Goal: Task Accomplishment & Management: Use online tool/utility

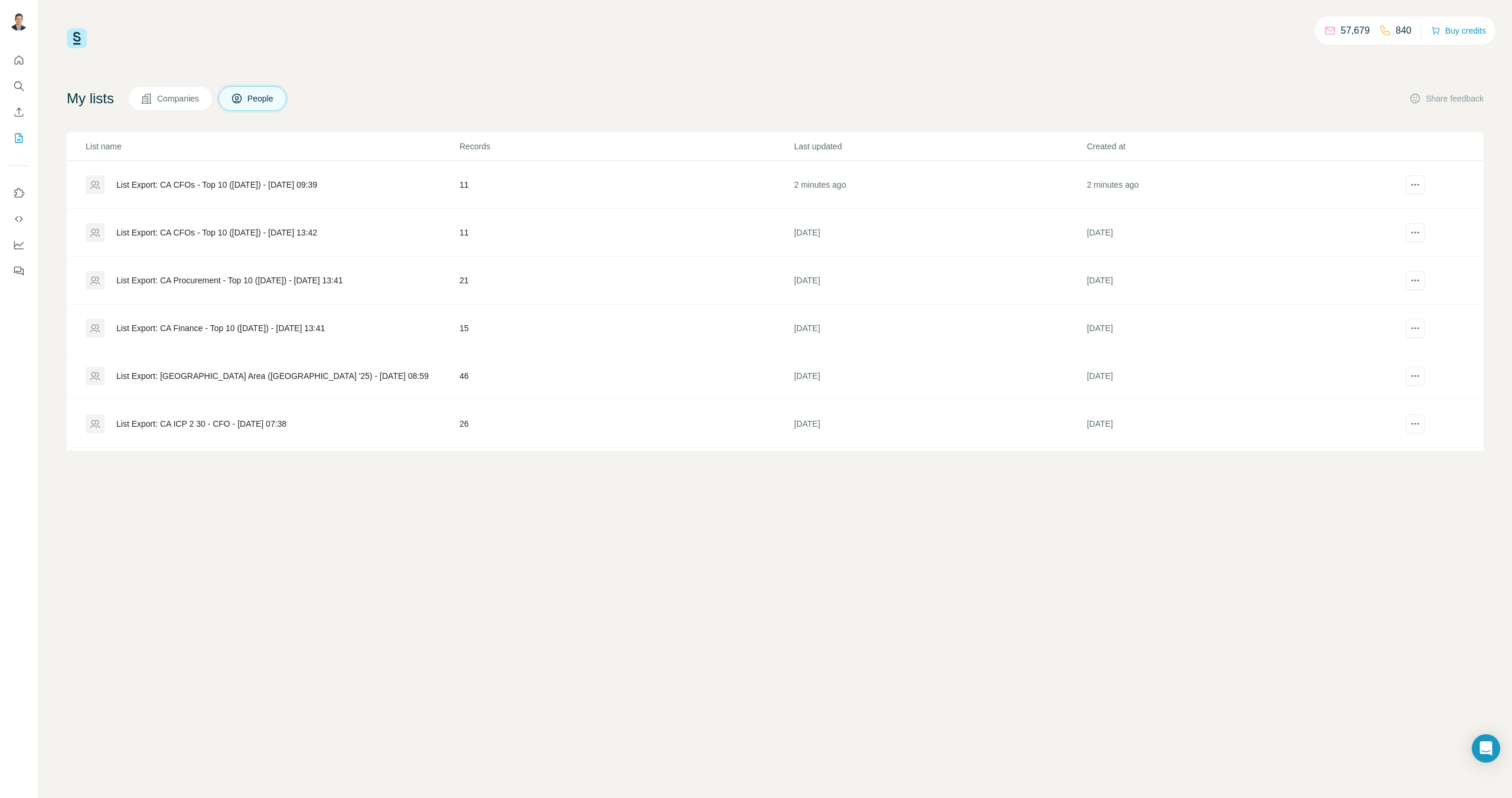
click at [317, 187] on div "List Export: CA CFOs - Top 10 ([DATE]) - [DATE] 09:39" at bounding box center [216, 185] width 201 height 12
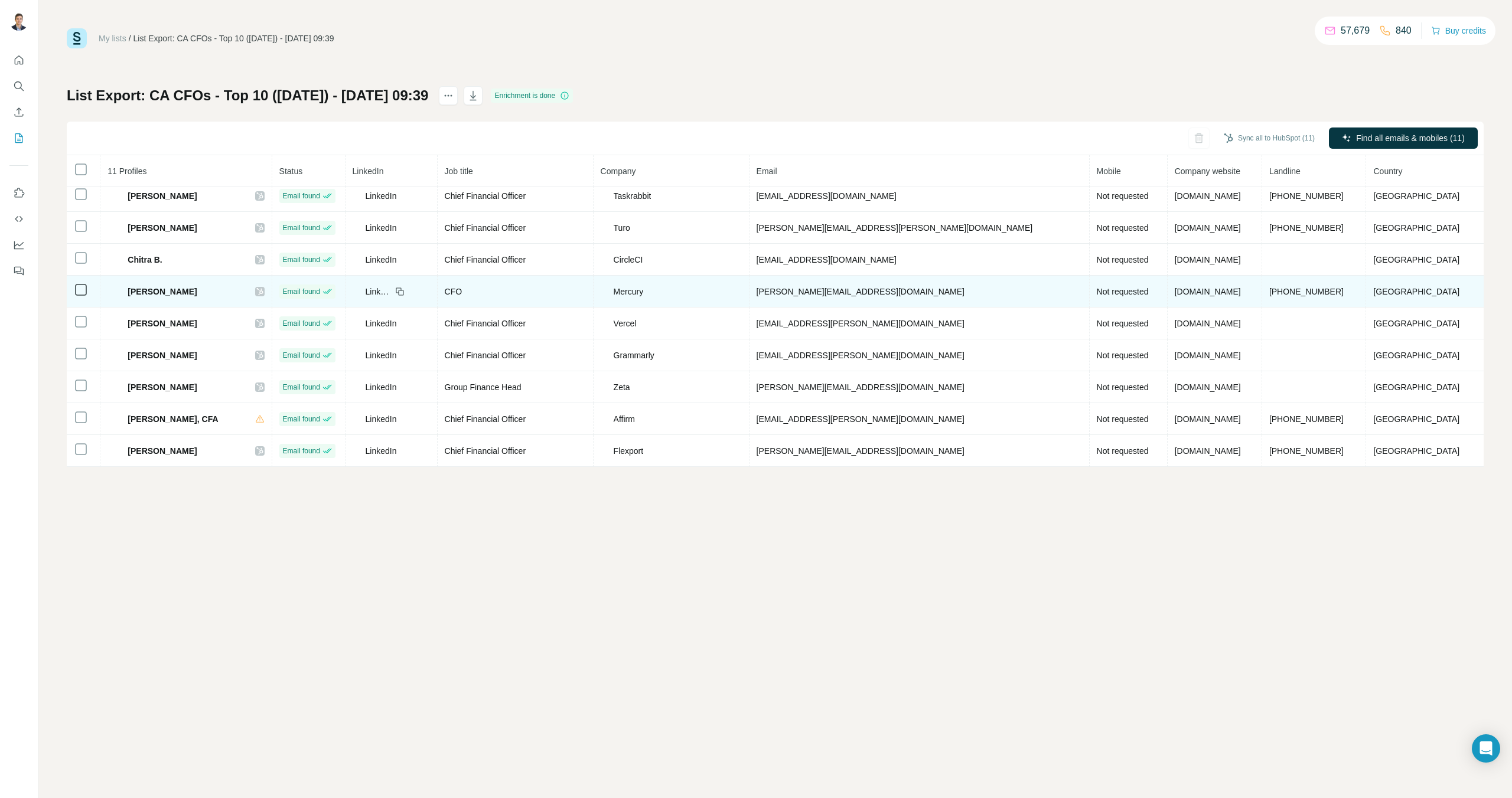
scroll to position [71, 0]
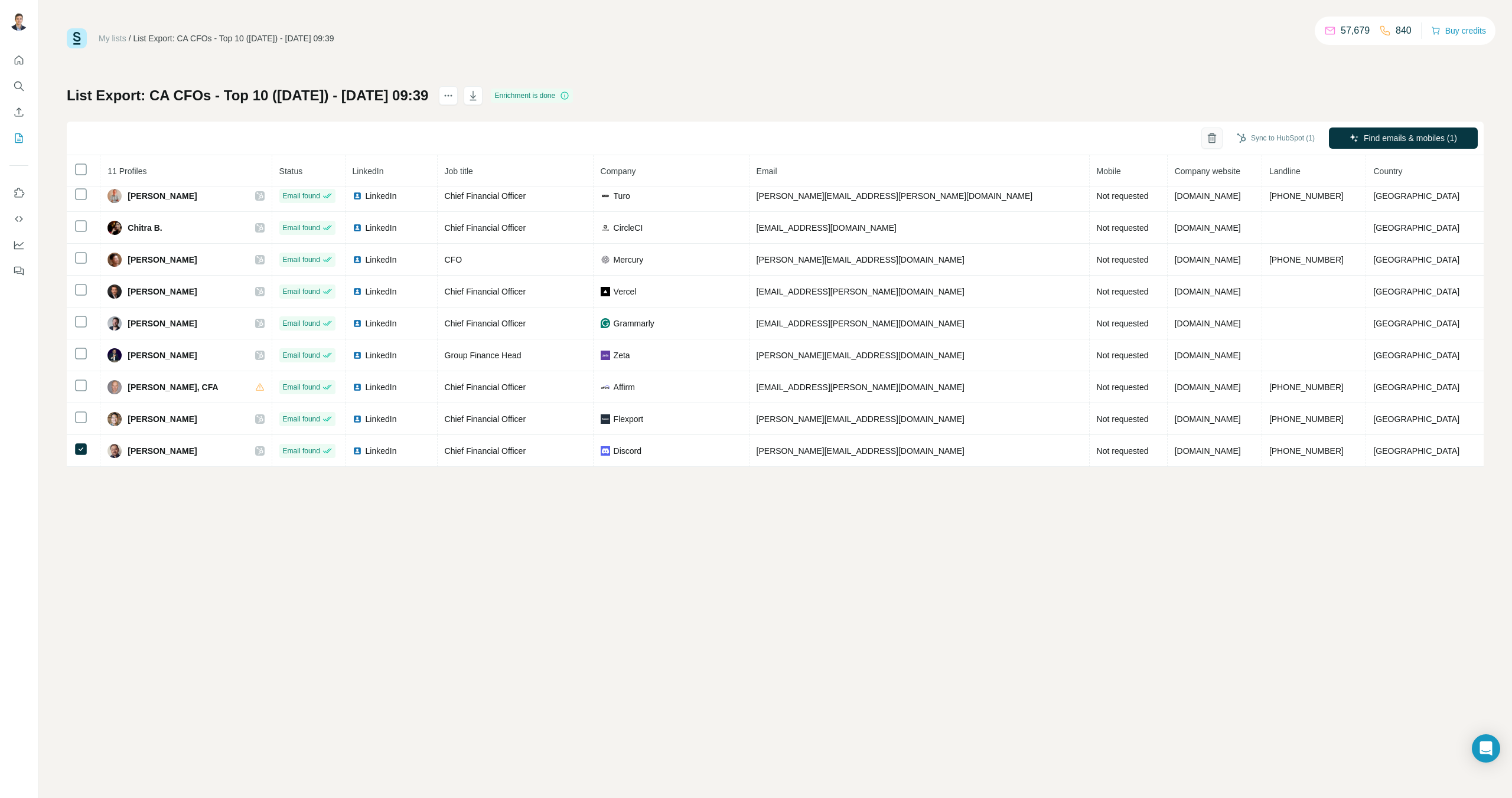
click at [1209, 136] on icon "button" at bounding box center [1212, 138] width 12 height 12
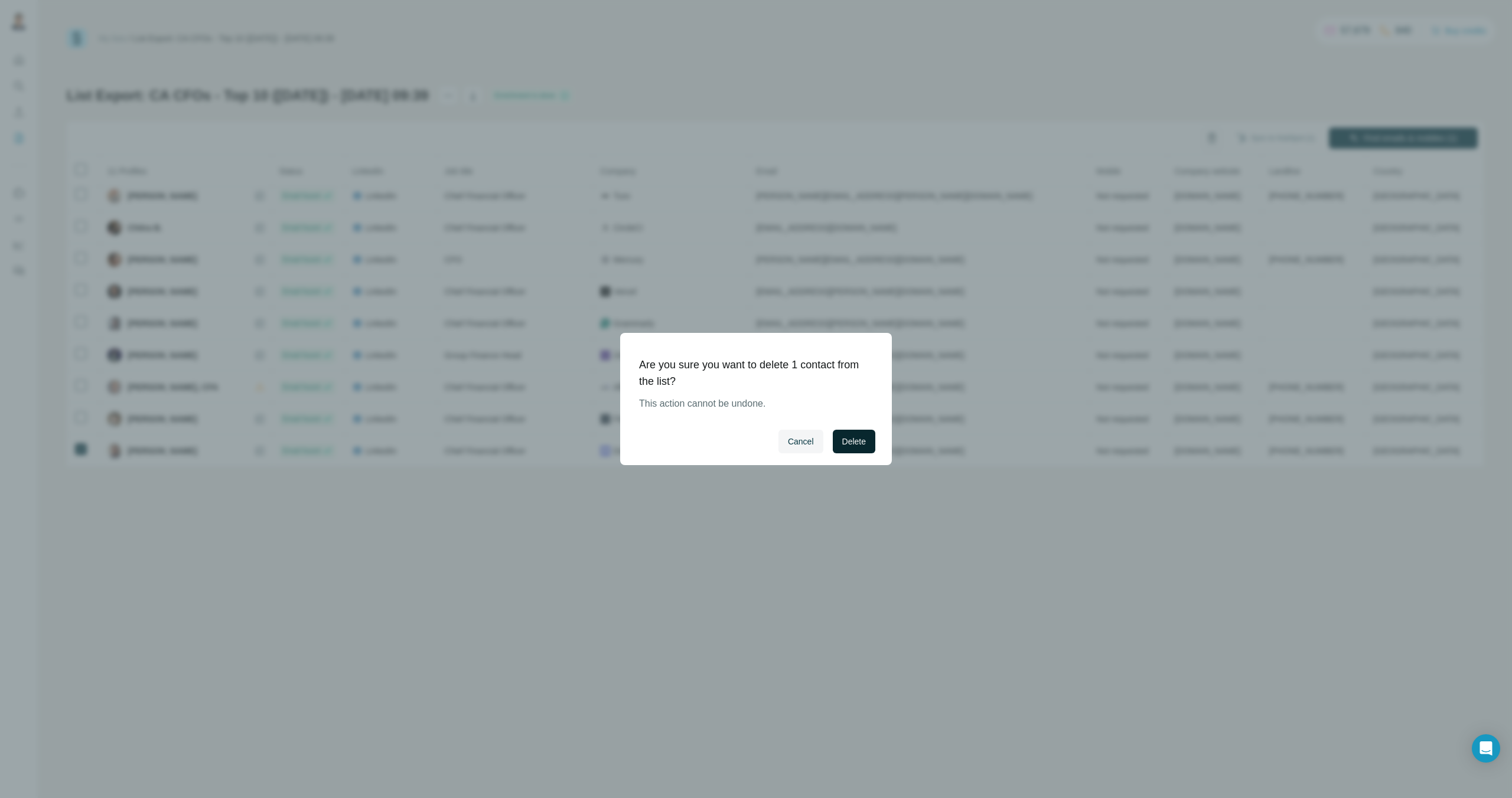
click at [843, 446] on span "Delete" at bounding box center [853, 442] width 24 height 12
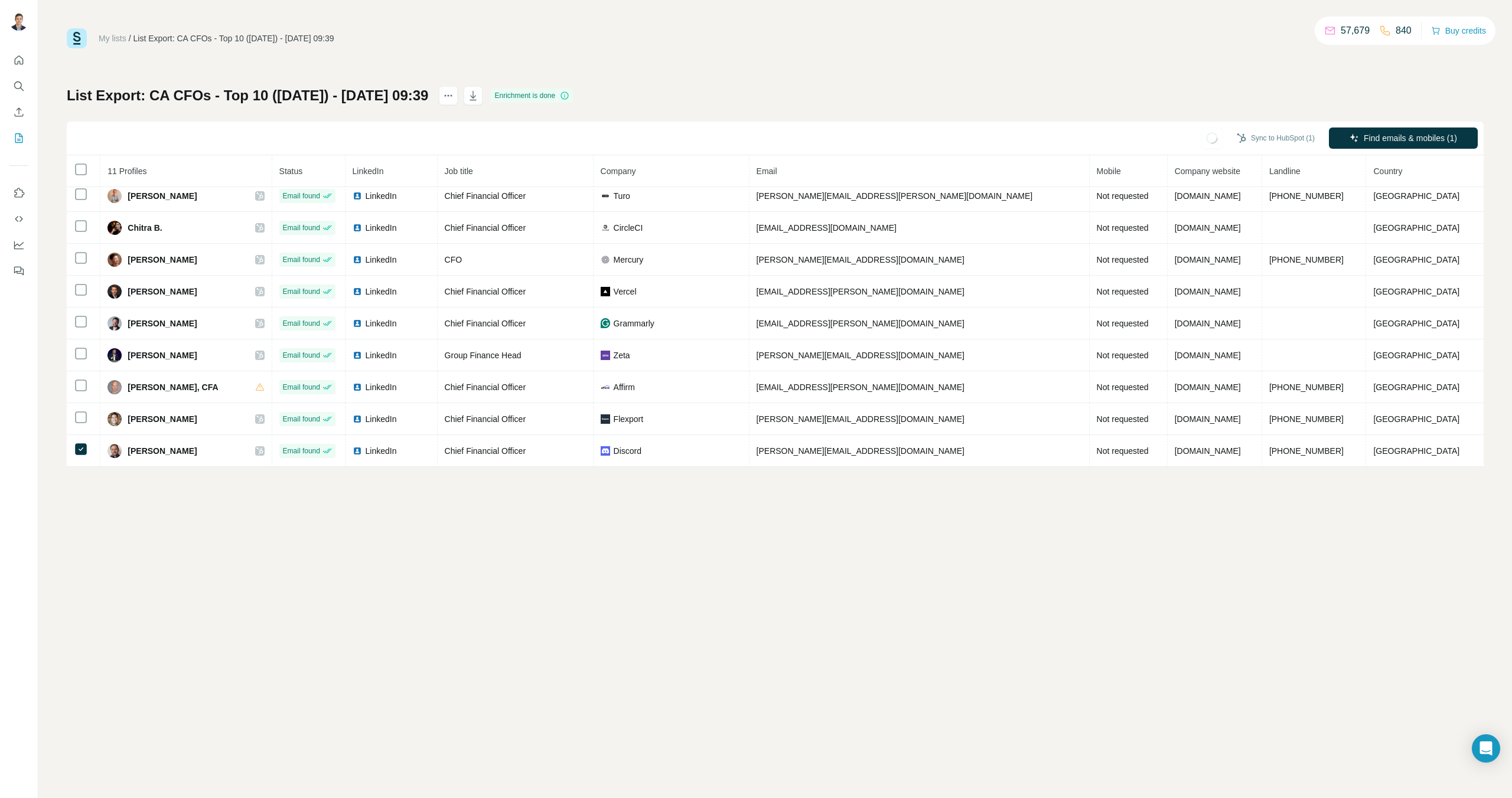
scroll to position [39, 0]
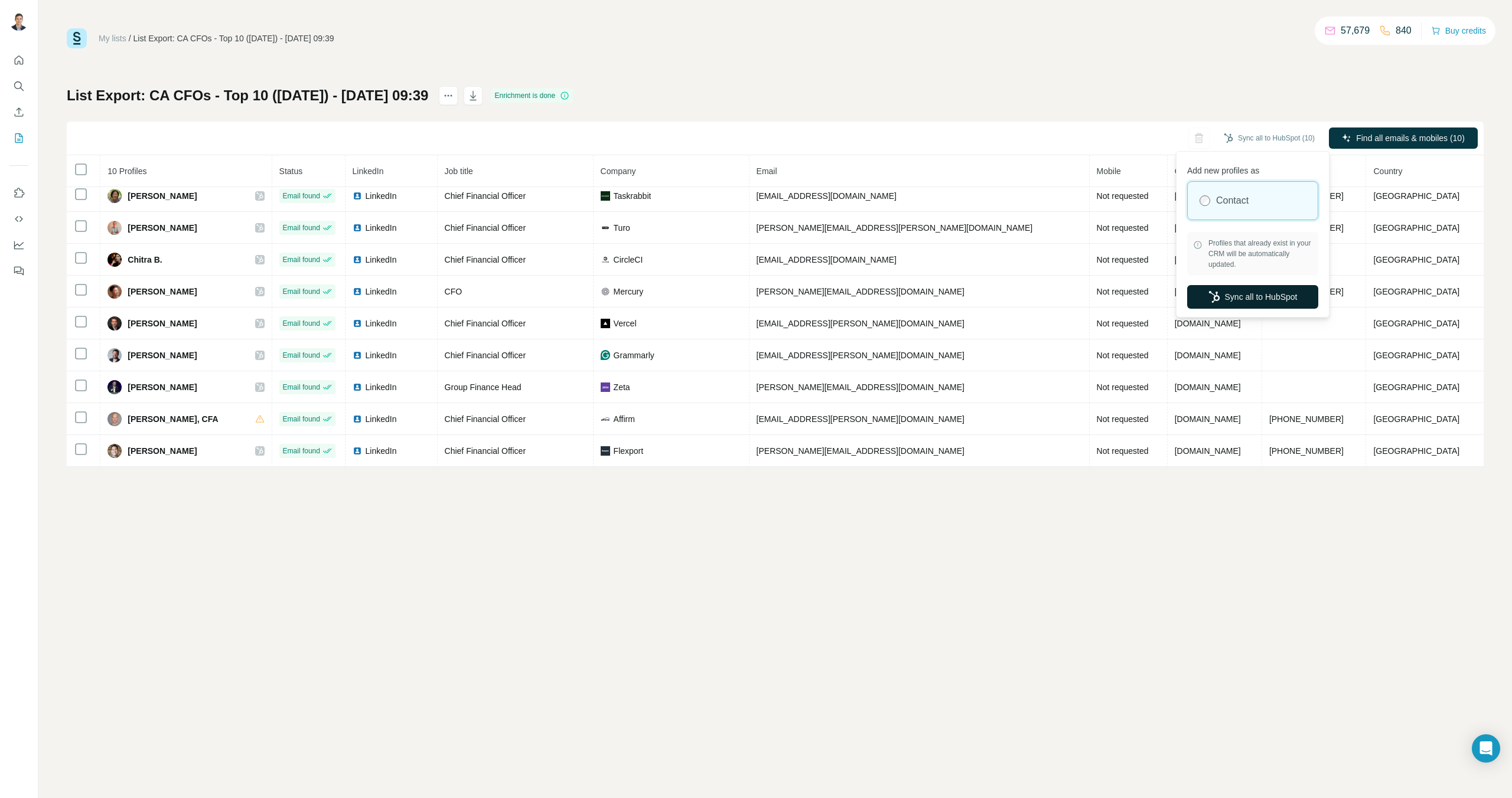
click at [1278, 289] on button "Sync all to HubSpot" at bounding box center [1252, 297] width 131 height 24
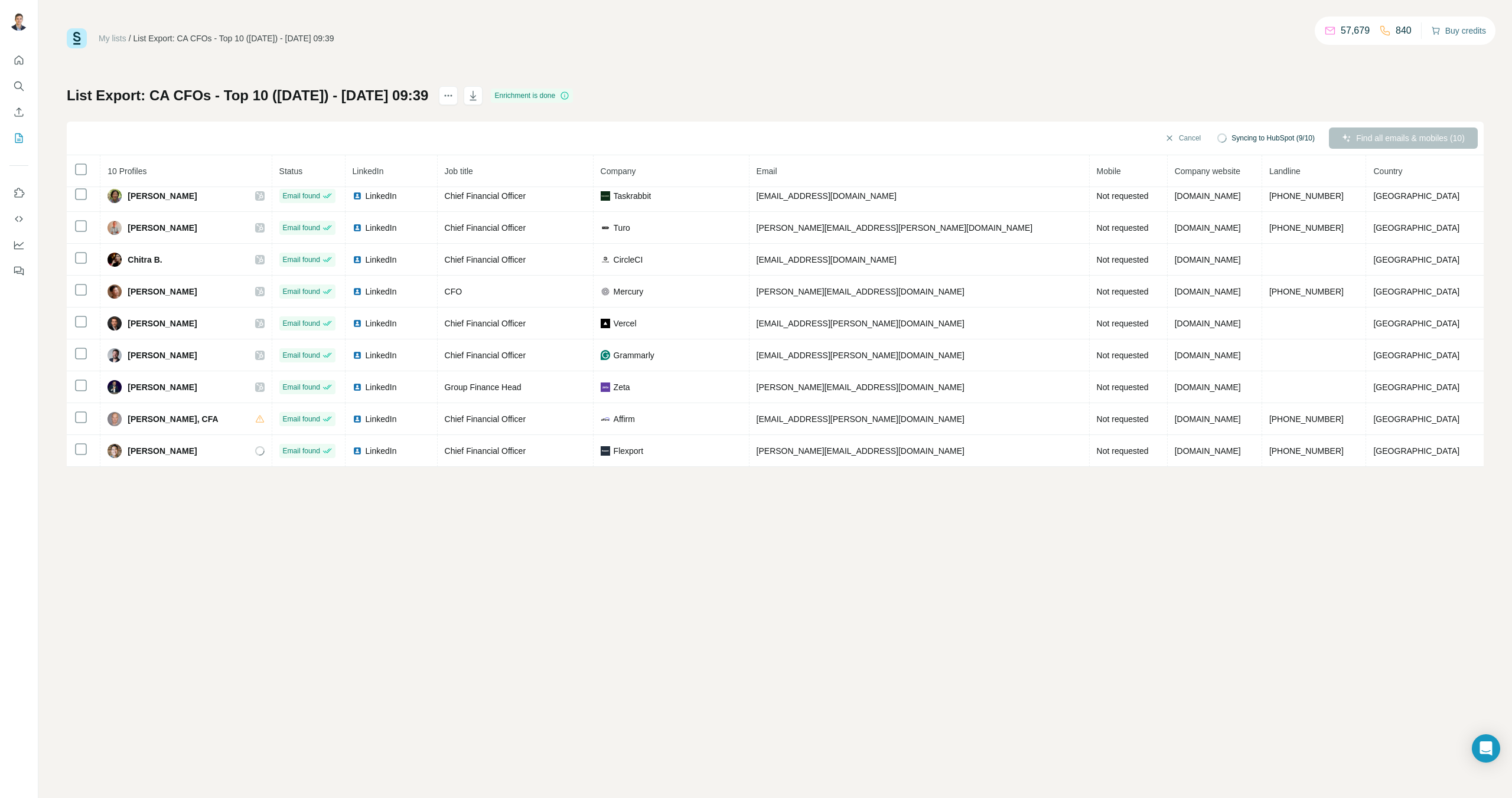
click at [1457, 35] on button "Buy credits" at bounding box center [1458, 30] width 55 height 16
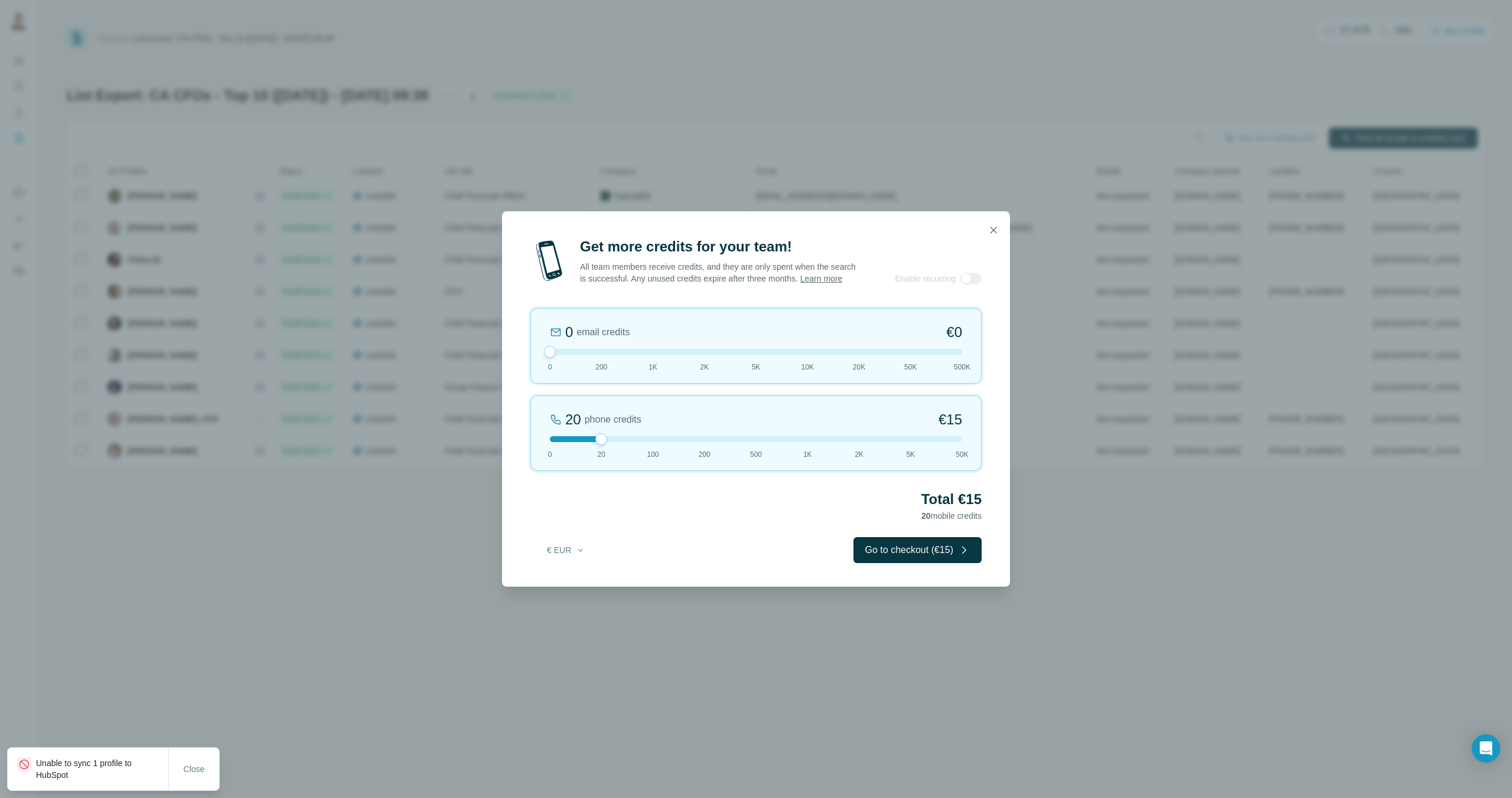
drag, startPoint x: 604, startPoint y: 360, endPoint x: 550, endPoint y: 370, distance: 54.9
click at [550, 370] on div "0 email credits €0 0 200 1K 2K 5K 10K 20K 50K 500K" at bounding box center [755, 346] width 451 height 76
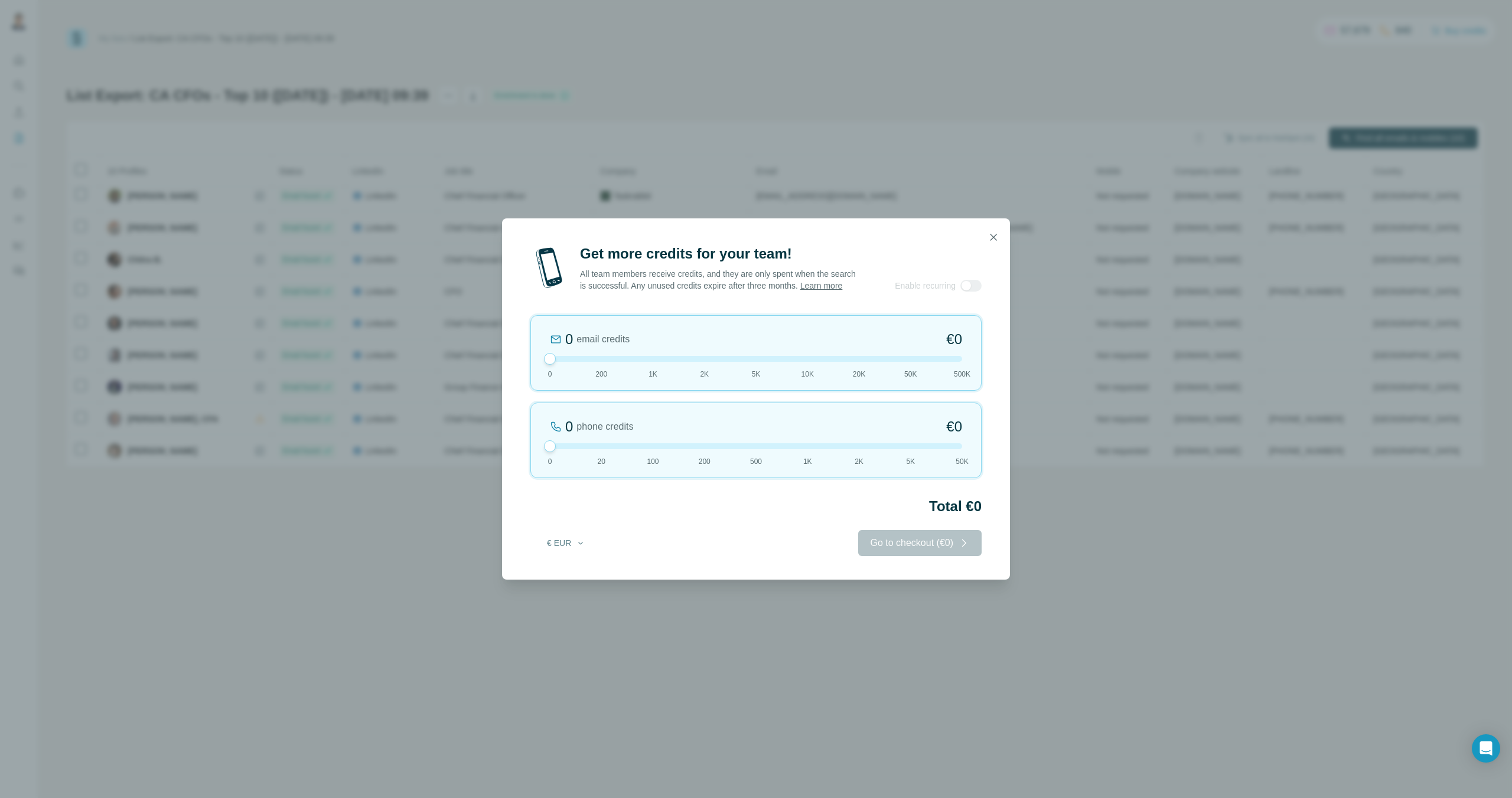
drag, startPoint x: 599, startPoint y: 445, endPoint x: 526, endPoint y: 435, distance: 73.7
click at [526, 435] on div "Get more credits for your team! All team members receive credits, and they are …" at bounding box center [756, 412] width 508 height 335
click at [997, 231] on icon "button" at bounding box center [993, 237] width 12 height 12
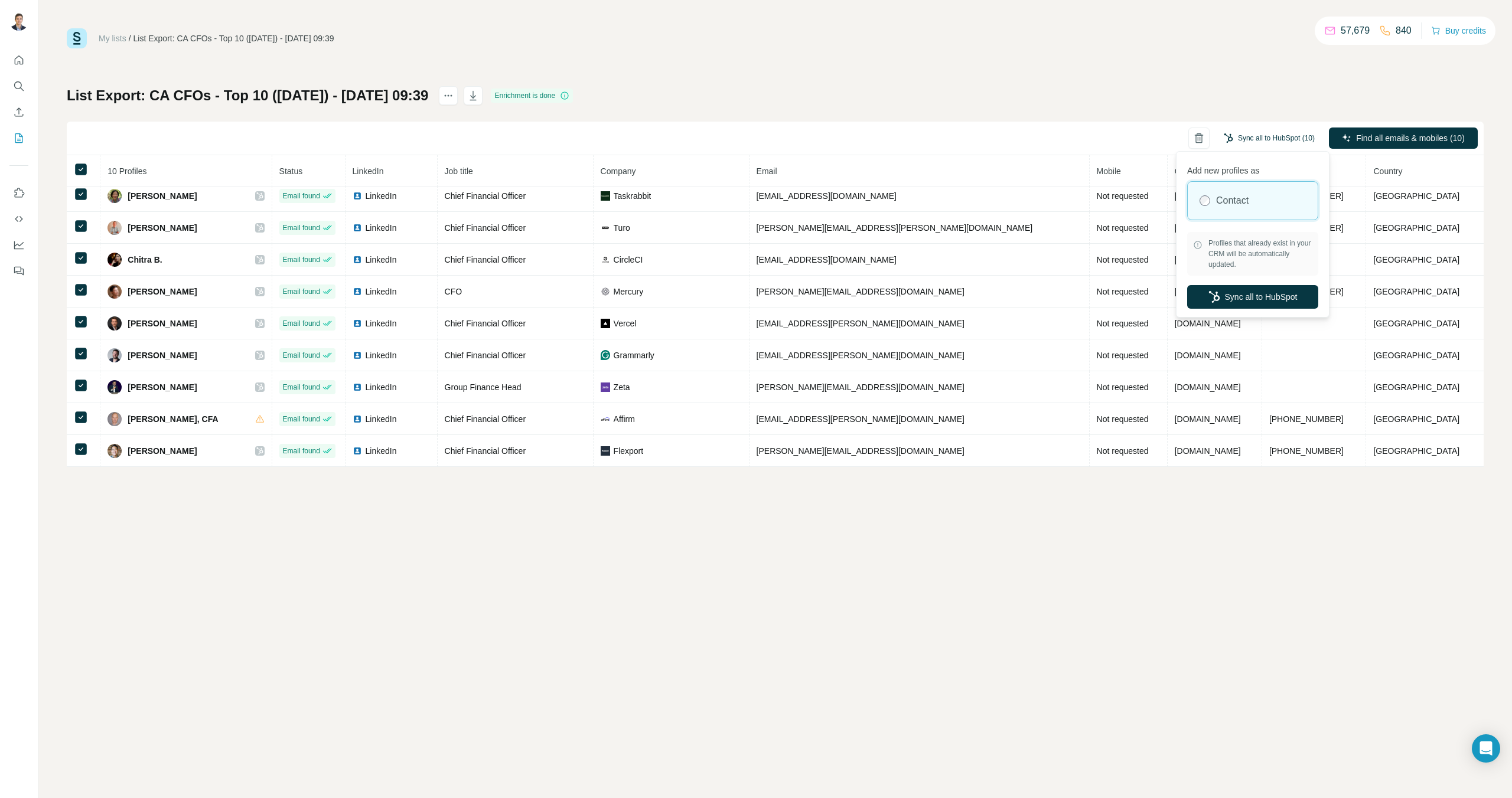
click at [1268, 134] on button "Sync all to HubSpot (10)" at bounding box center [1269, 138] width 108 height 18
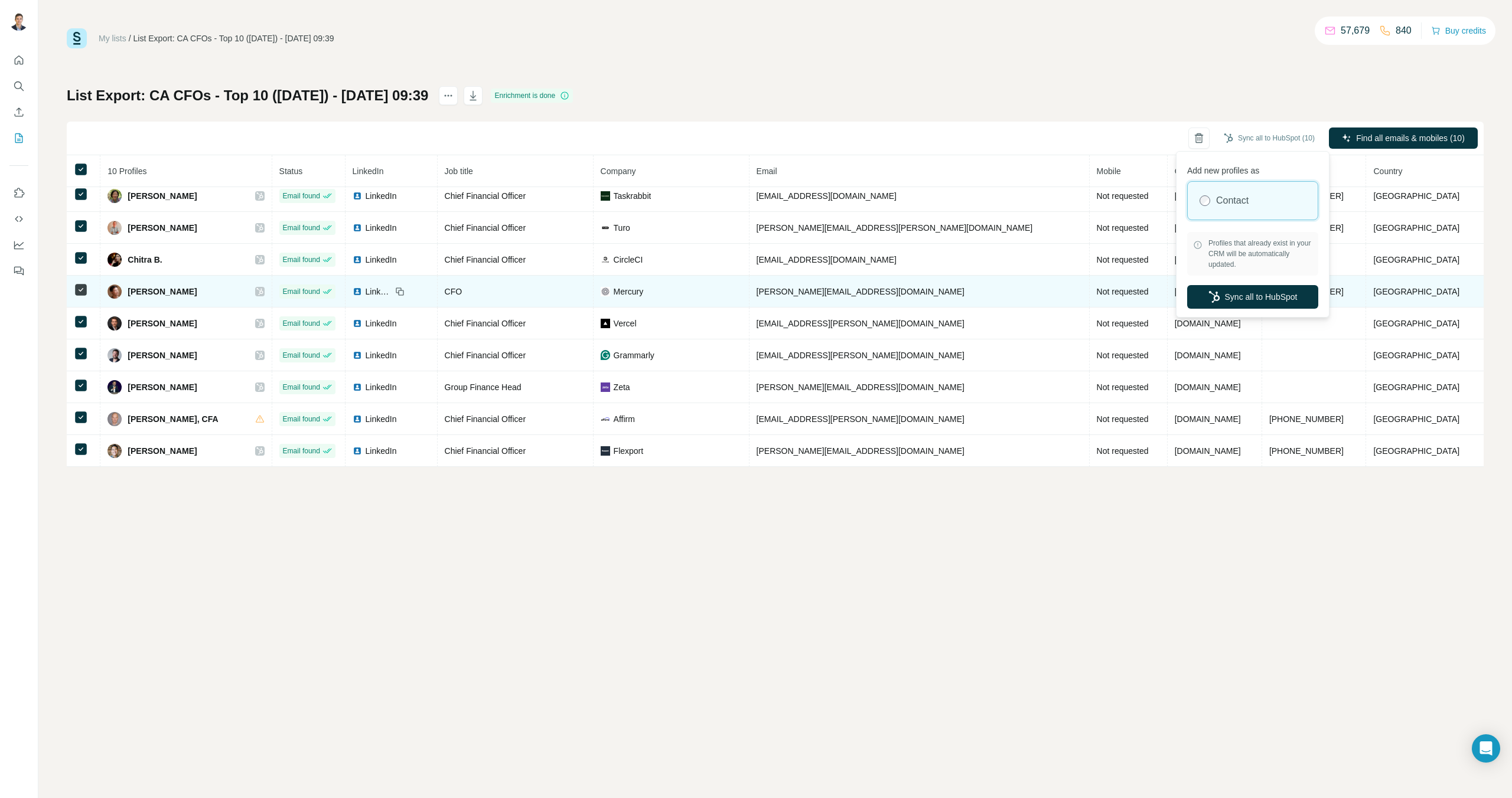
click at [1258, 301] on button "Sync all to HubSpot" at bounding box center [1252, 297] width 131 height 24
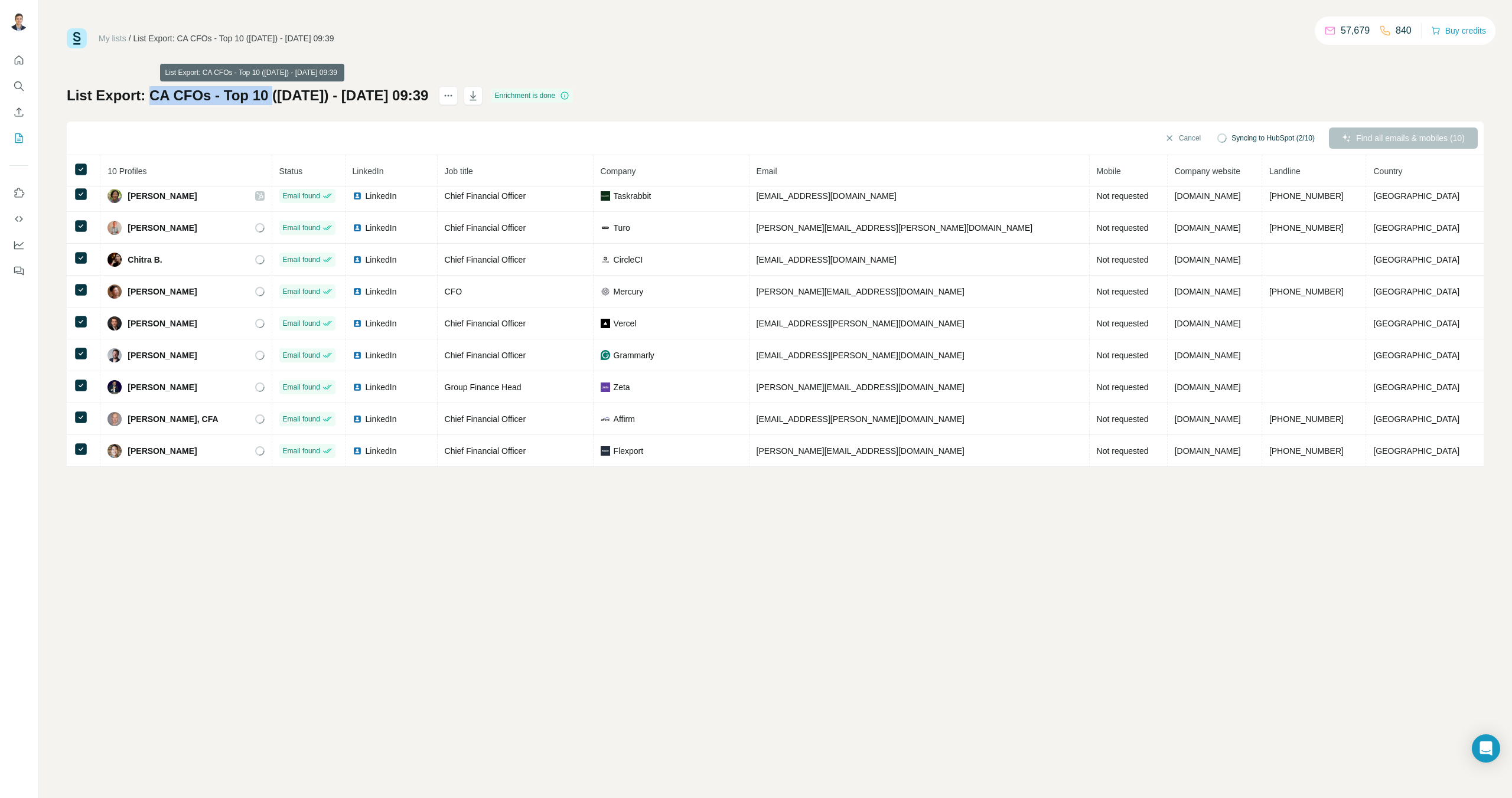
drag, startPoint x: 148, startPoint y: 92, endPoint x: 266, endPoint y: 98, distance: 118.2
click at [266, 98] on h1 "List Export: CA CFOs - Top 10 ([DATE]) - [DATE] 09:39" at bounding box center [247, 95] width 361 height 19
copy h1 "CA CFOs - Top 10"
click at [190, 92] on h1 "List Export: CA CFOs - Top 10 ([DATE]) - [DATE] 09:39" at bounding box center [247, 95] width 361 height 19
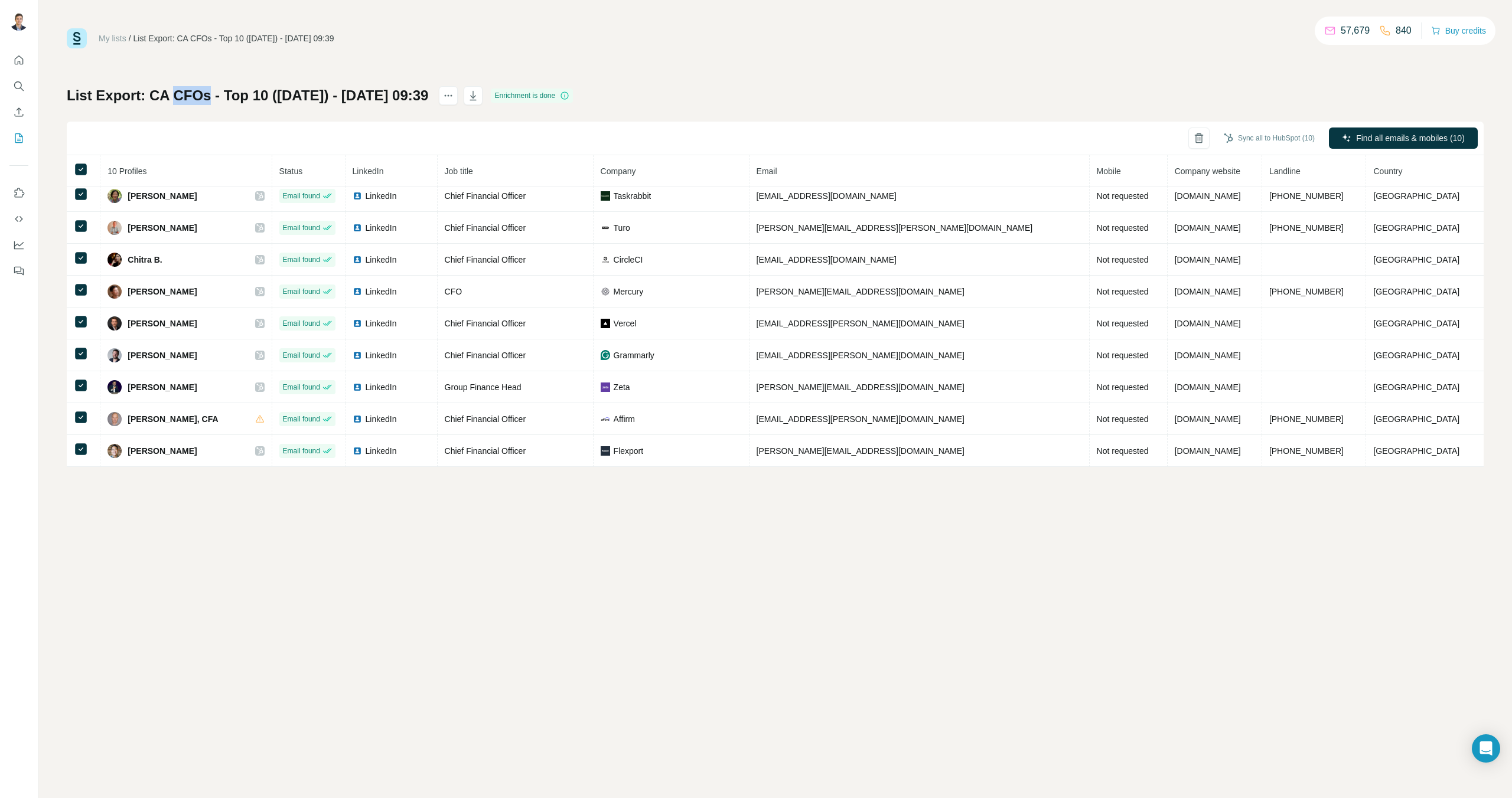
click at [190, 92] on h1 "List Export: CA CFOs - Top 10 ([DATE]) - [DATE] 09:39" at bounding box center [247, 95] width 361 height 19
click at [149, 98] on h1 "List Export: CA CFOs - Top 10 ([DATE]) - [DATE] 09:39" at bounding box center [247, 95] width 361 height 19
drag, startPoint x: 149, startPoint y: 96, endPoint x: 261, endPoint y: 102, distance: 112.2
click at [261, 102] on h1 "List Export: CA CFOs - Top 10 ([DATE]) - [DATE] 09:39" at bounding box center [247, 95] width 361 height 19
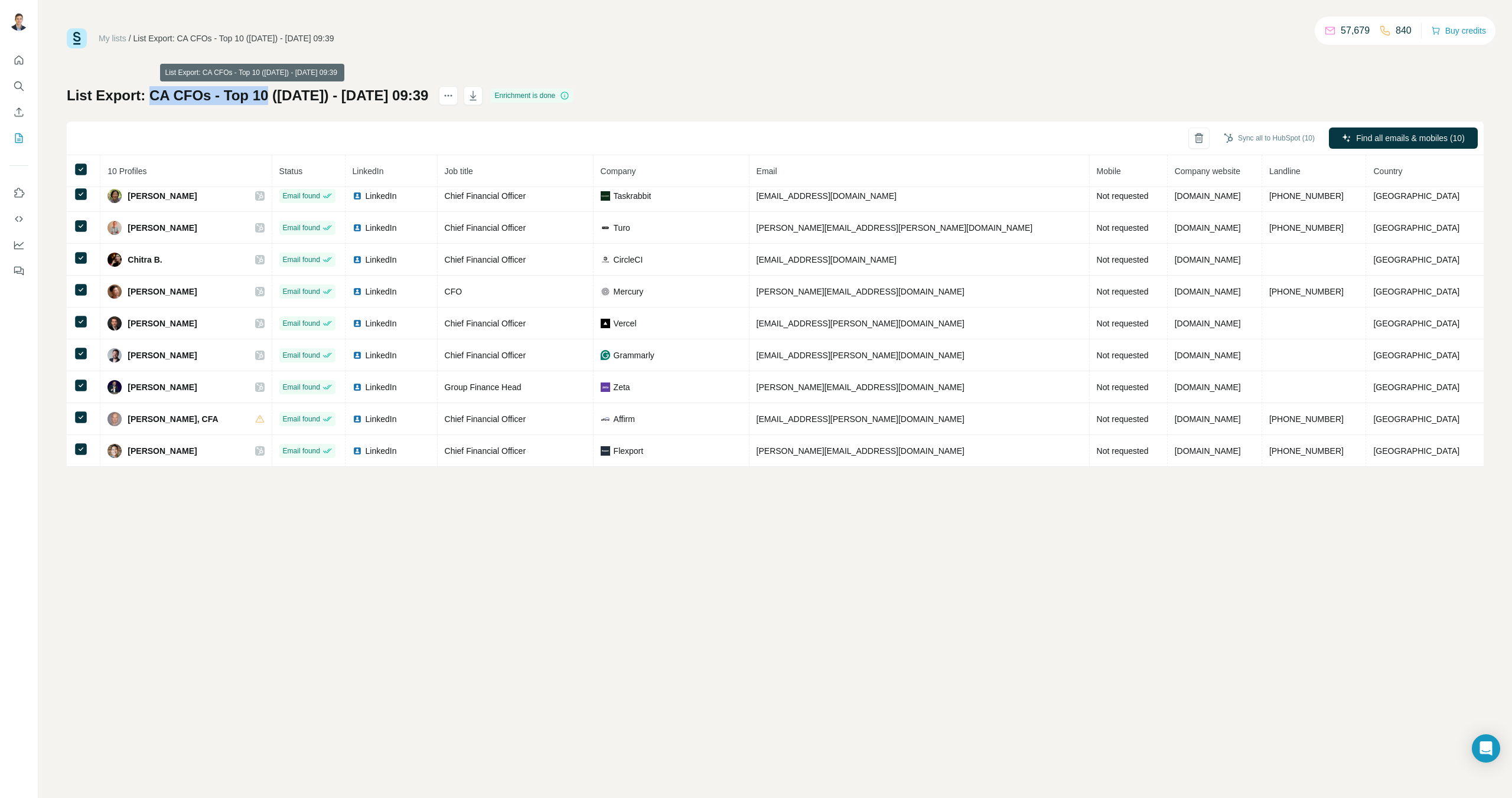
copy h1 "CA CFOs - Top 10"
click at [1209, 134] on icon "button" at bounding box center [1212, 135] width 5 height 2
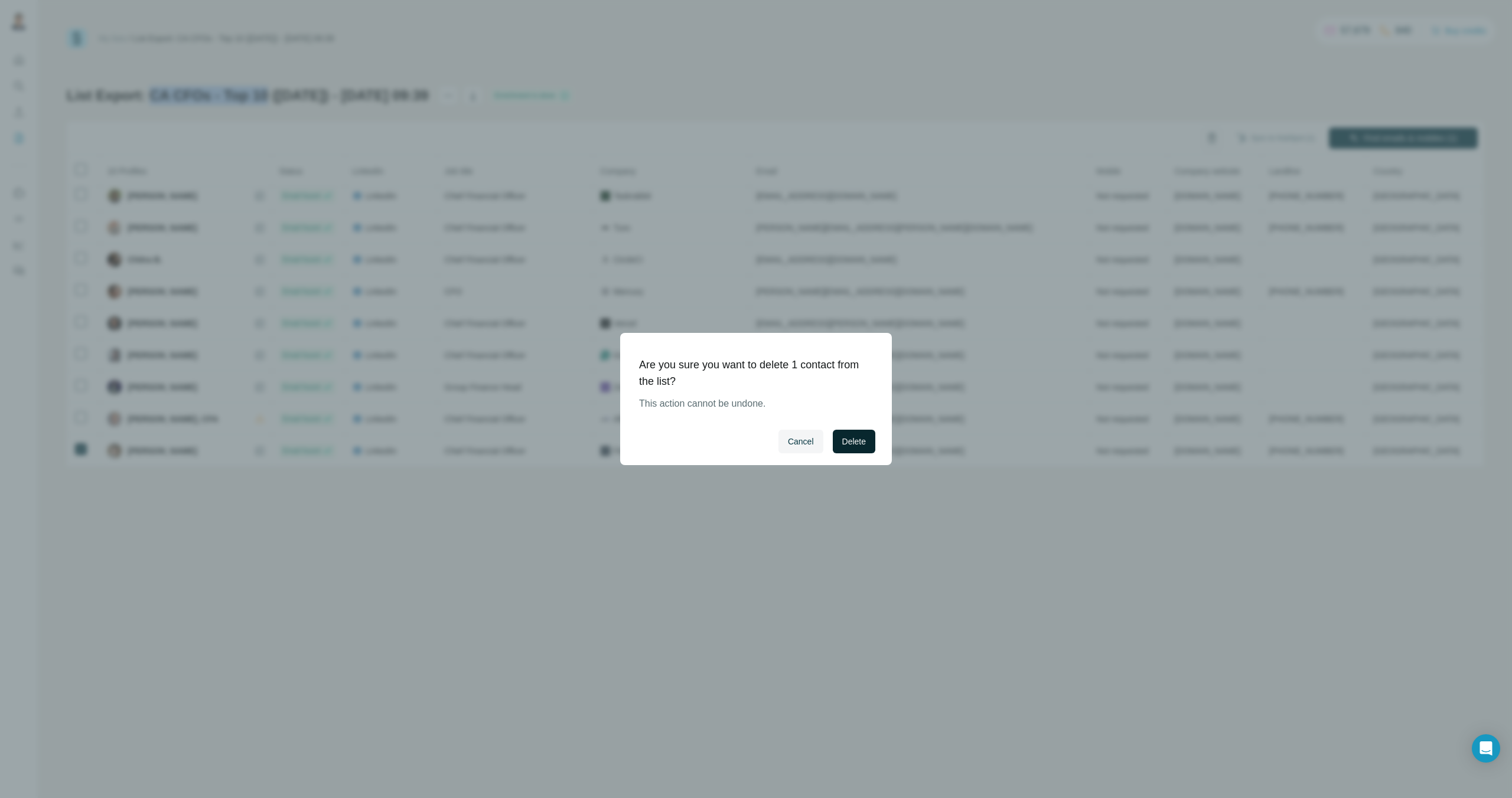
click at [858, 445] on span "Delete" at bounding box center [853, 442] width 24 height 12
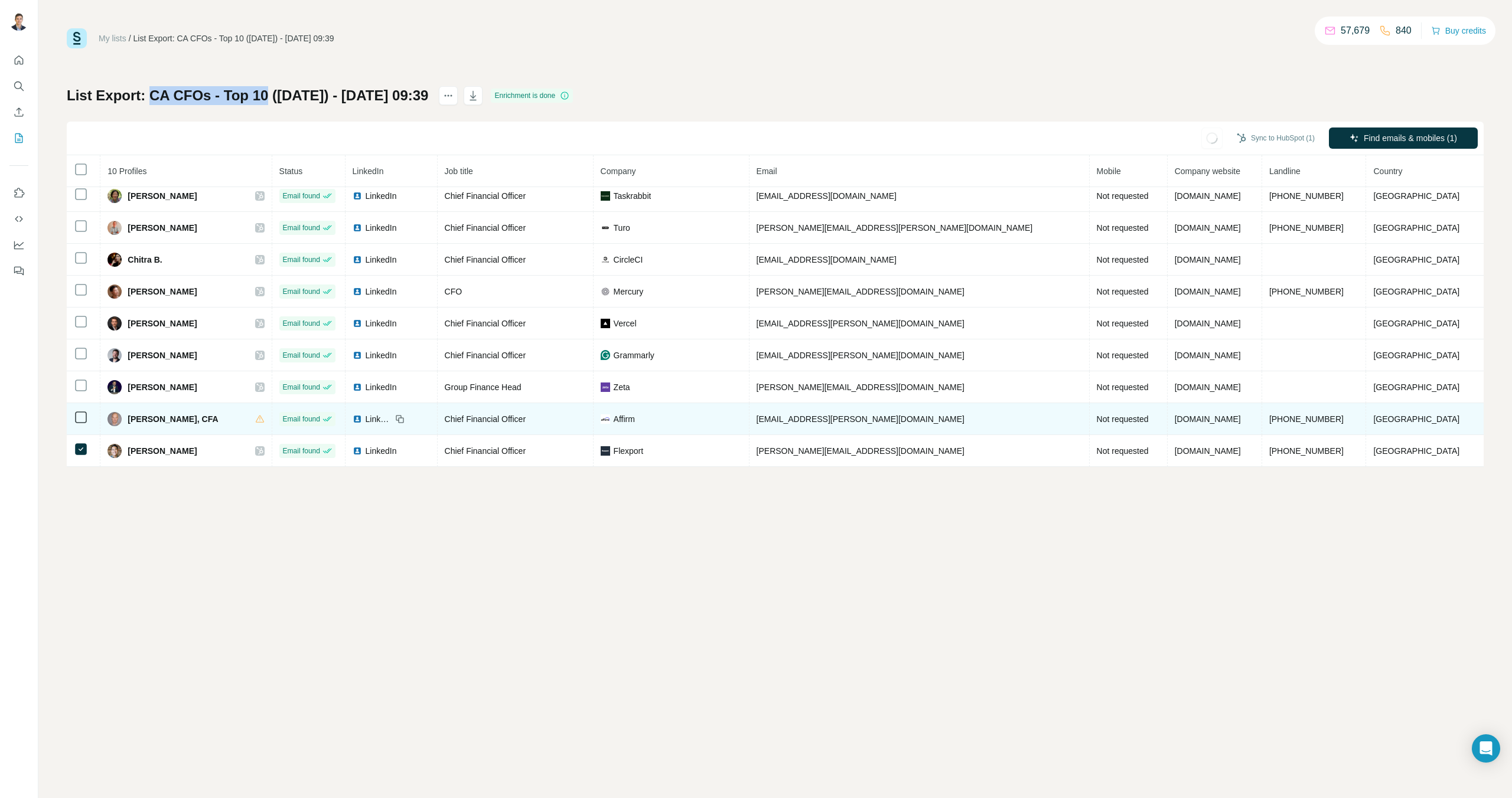
scroll to position [7, 0]
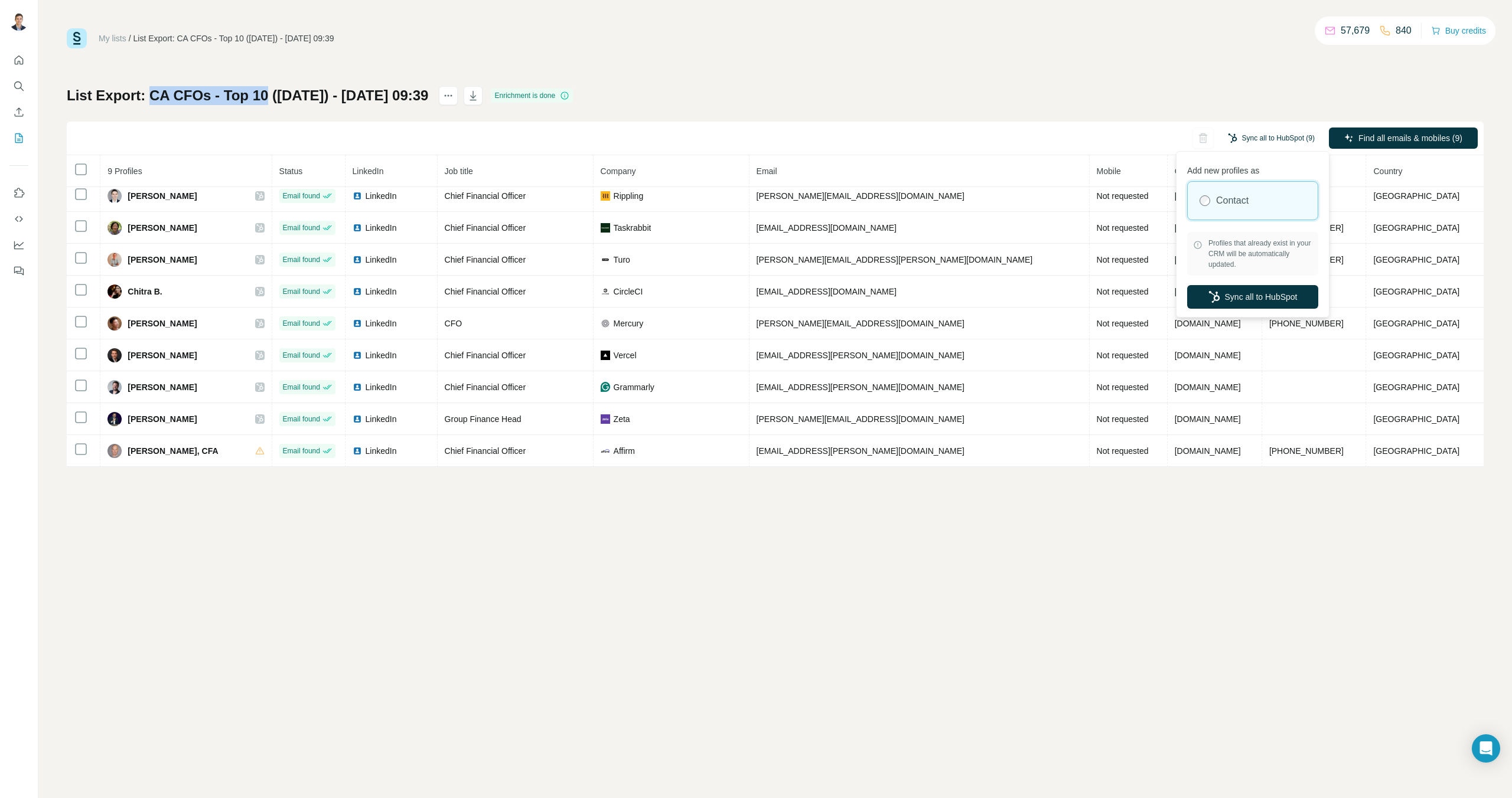
click at [1239, 130] on button "Sync all to HubSpot (9)" at bounding box center [1271, 138] width 103 height 18
click at [1242, 297] on button "Sync all to HubSpot" at bounding box center [1252, 297] width 131 height 24
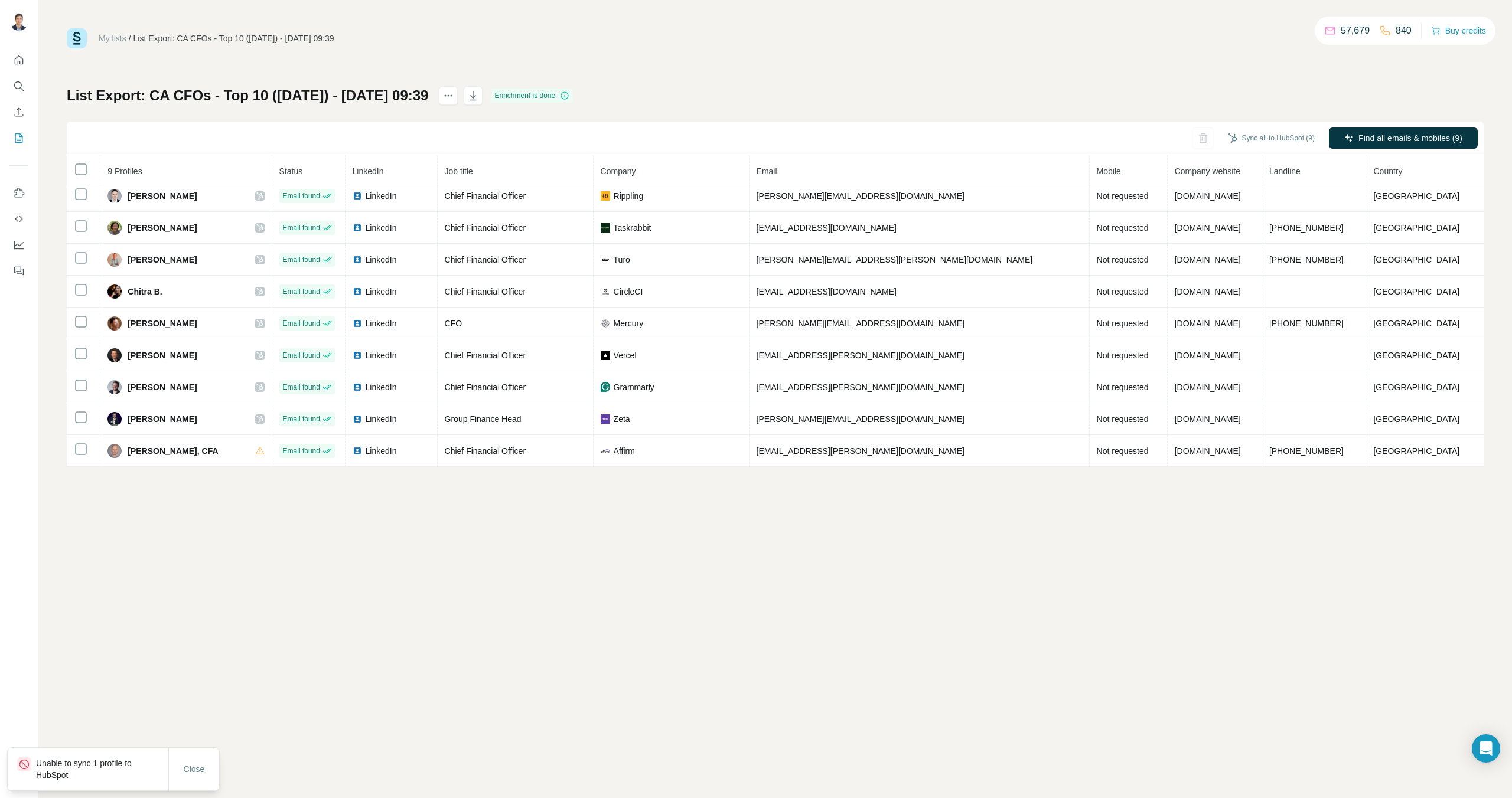
click at [282, 99] on h1 "List Export: CA CFOs - Top 10 ([DATE]) - [DATE] 09:39" at bounding box center [247, 95] width 361 height 19
drag, startPoint x: 338, startPoint y: 95, endPoint x: 149, endPoint y: 98, distance: 189.0
click at [149, 98] on h1 "List Export: CA CFOs - Top 10 ([DATE]) - [DATE] 09:39" at bounding box center [247, 95] width 361 height 19
copy h1 "CA CFOs - Top 10 ([DATE])"
